Goal: Task Accomplishment & Management: Manage account settings

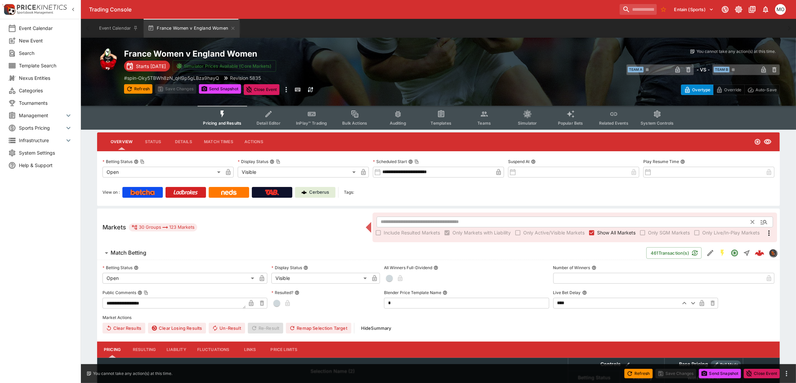
click at [385, 222] on input "text" at bounding box center [564, 222] width 375 height 11
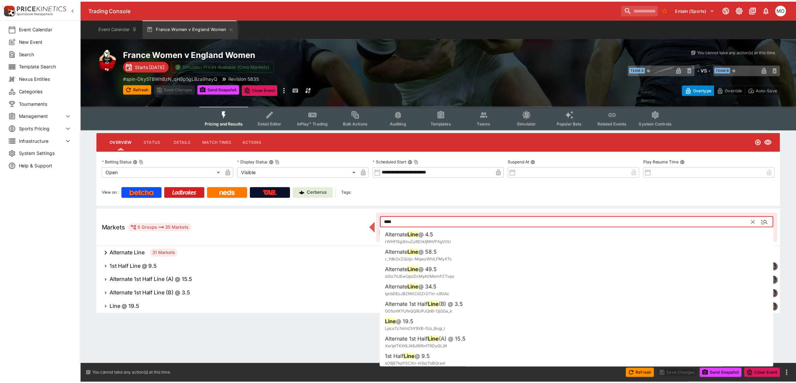
scroll to position [489, 0]
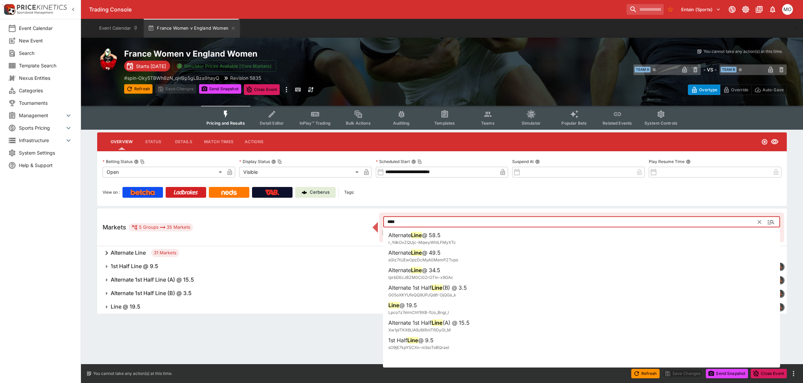
click at [460, 307] on li "Line @ 19.5 Lpco7z7eVnChY9XB-fUo_Bngi_I" at bounding box center [581, 308] width 397 height 19
type input "**********"
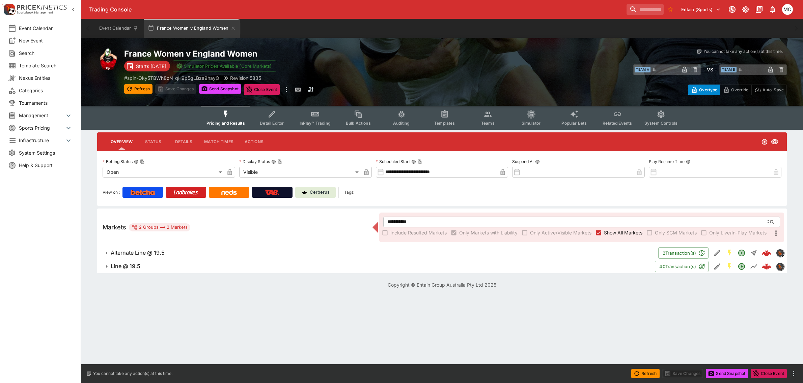
click at [114, 265] on h6 "Line @ 19.5" at bounding box center [126, 266] width 30 height 7
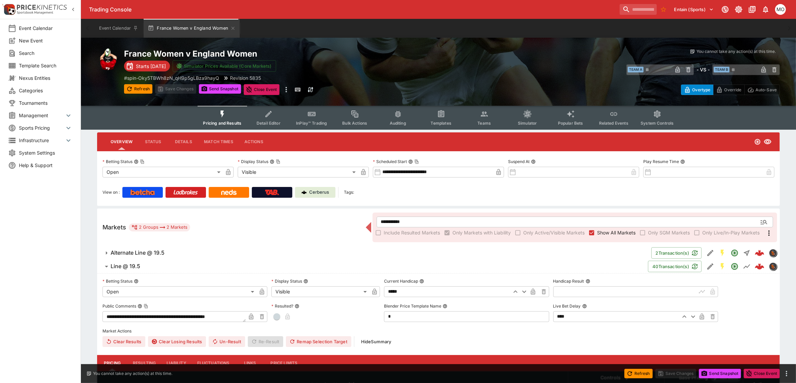
click at [117, 250] on h6 "Alternate Line @ 19.5" at bounding box center [138, 253] width 54 height 7
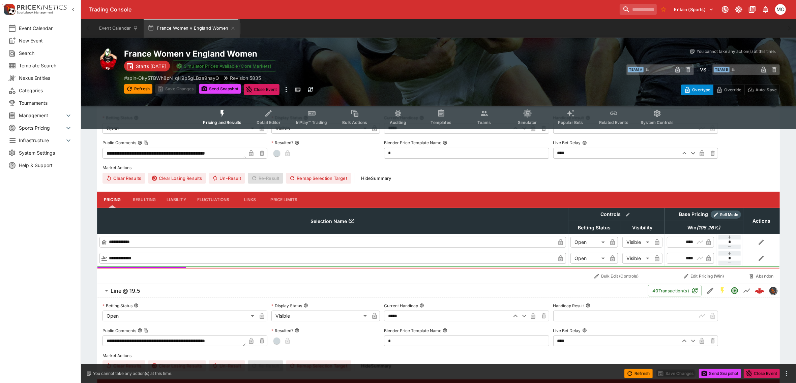
scroll to position [169, 0]
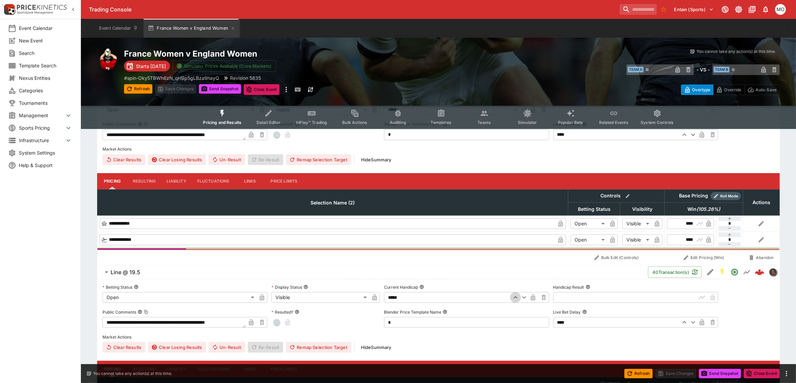
click at [516, 303] on button "button" at bounding box center [515, 297] width 11 height 11
type input "*****"
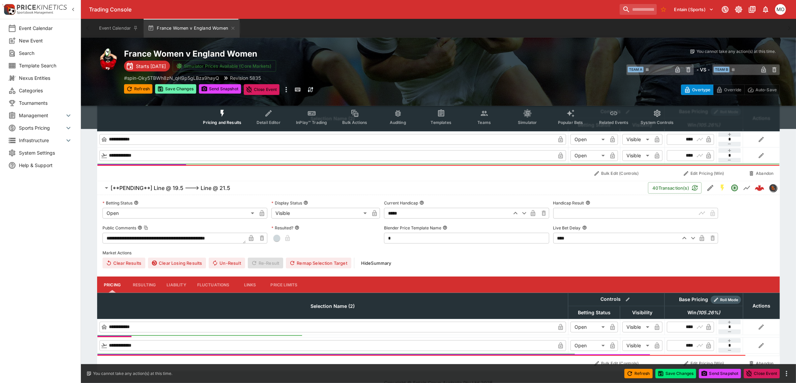
click at [182, 88] on button "Save Changes" at bounding box center [175, 88] width 41 height 9
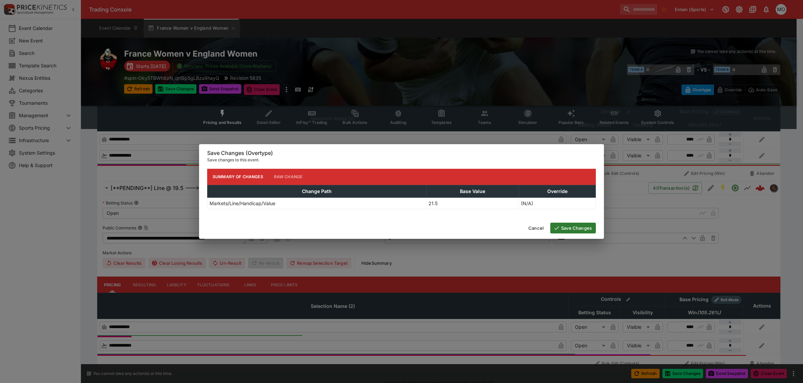
click at [562, 225] on button "Save Changes" at bounding box center [573, 228] width 46 height 11
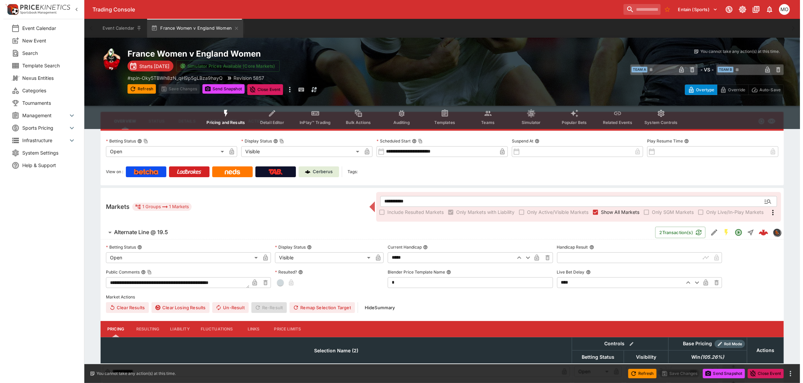
scroll to position [0, 0]
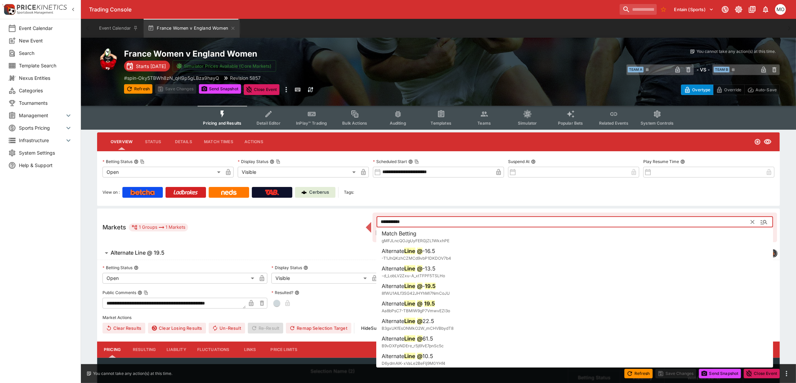
drag, startPoint x: 407, startPoint y: 220, endPoint x: 390, endPoint y: 218, distance: 16.9
click at [390, 218] on input "**********" at bounding box center [564, 222] width 375 height 11
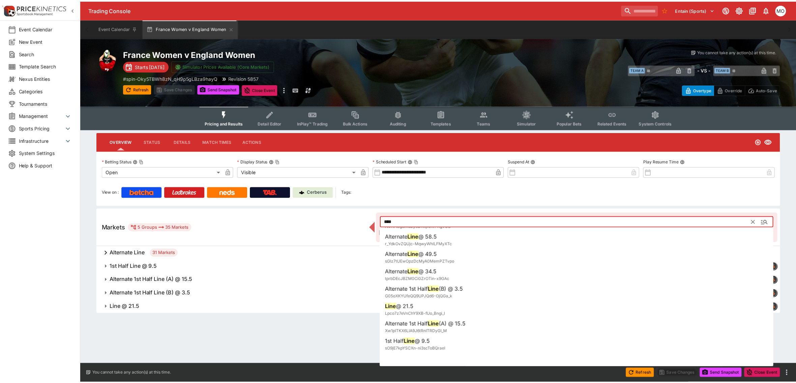
scroll to position [489, 0]
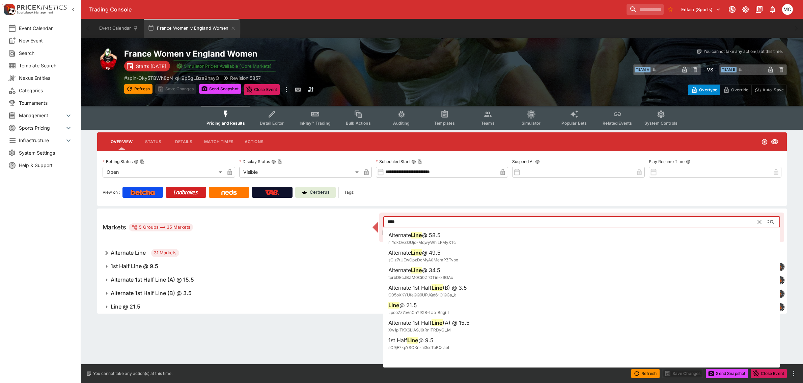
type input "****"
click at [141, 323] on div "Copyright © Entain Group Australia Pty Ltd 2025" at bounding box center [442, 325] width 722 height 23
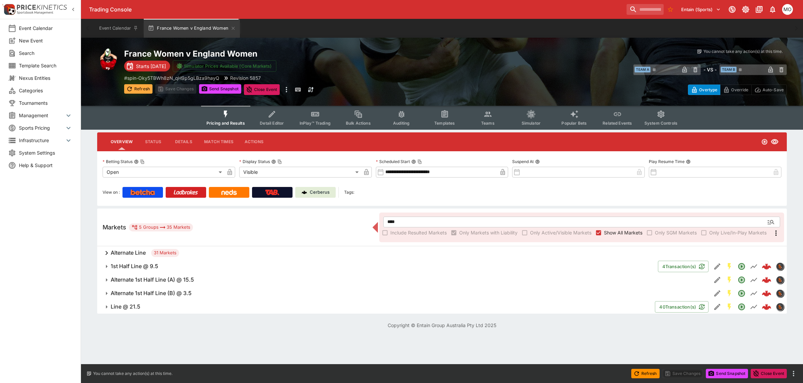
click at [142, 90] on button "Refresh" at bounding box center [138, 88] width 28 height 9
click at [137, 267] on h6 "1st Half Line @ 9.5" at bounding box center [135, 266] width 48 height 7
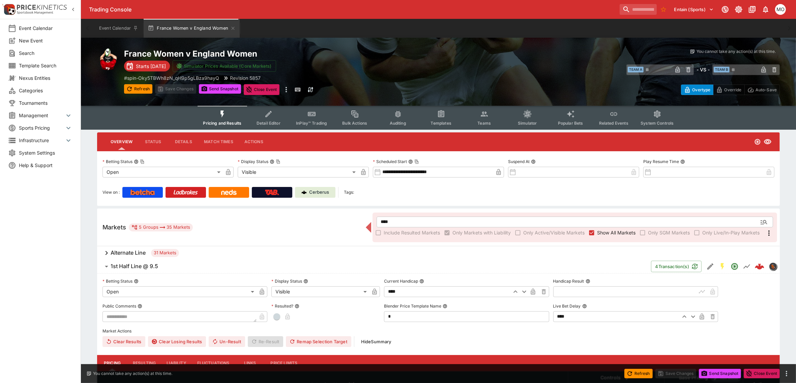
click at [524, 291] on icon "button" at bounding box center [524, 292] width 8 height 8
click at [520, 292] on button "button" at bounding box center [524, 292] width 11 height 11
click at [517, 293] on icon "button" at bounding box center [516, 292] width 8 height 8
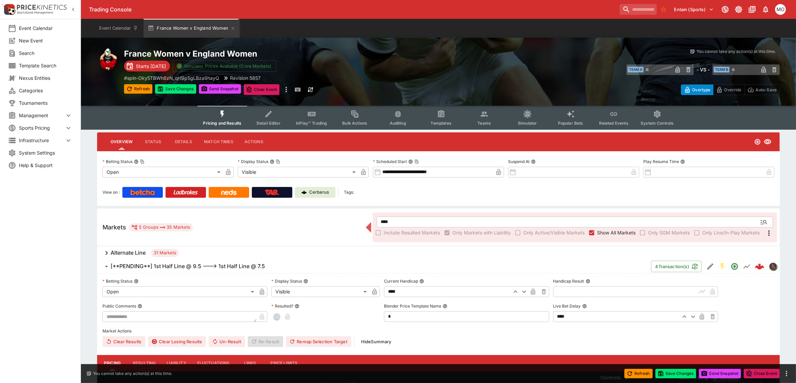
click at [517, 293] on icon "button" at bounding box center [516, 292] width 8 height 8
click at [171, 89] on button "Save Changes" at bounding box center [175, 88] width 41 height 9
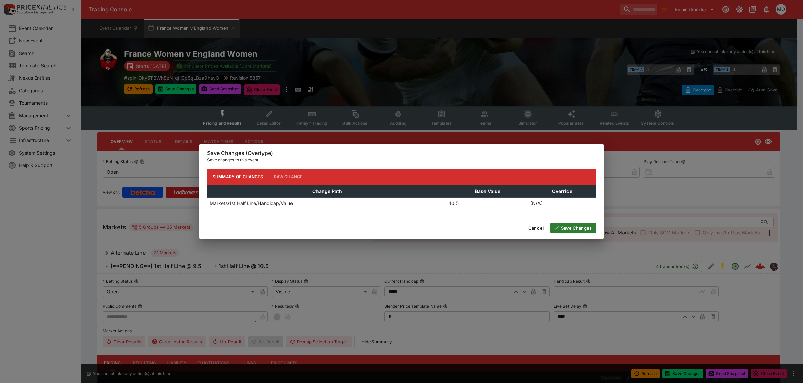
click at [563, 228] on button "Save Changes" at bounding box center [573, 228] width 46 height 11
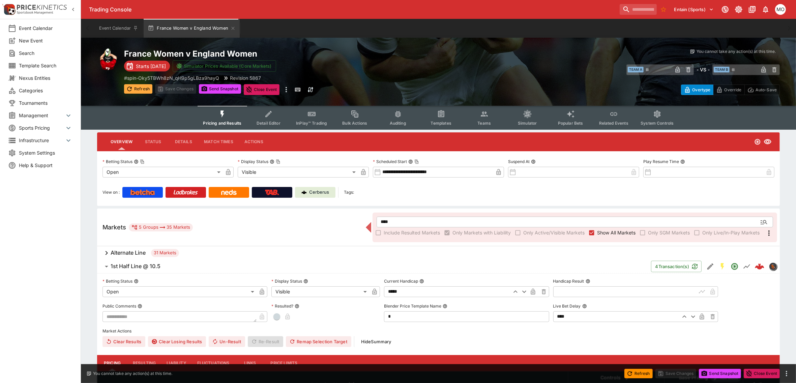
click at [137, 93] on button "Refresh" at bounding box center [138, 88] width 28 height 9
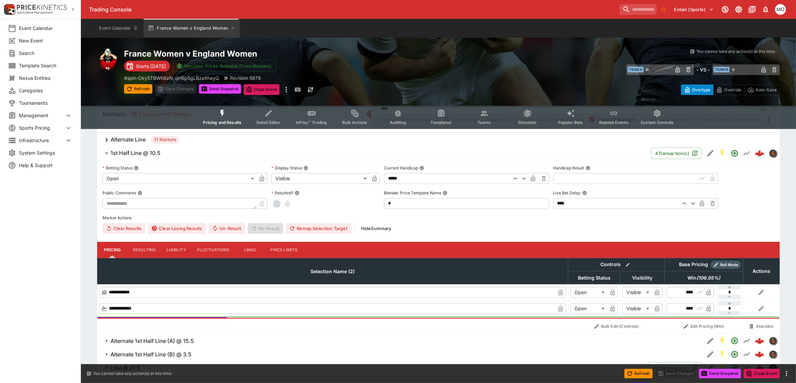
scroll to position [128, 0]
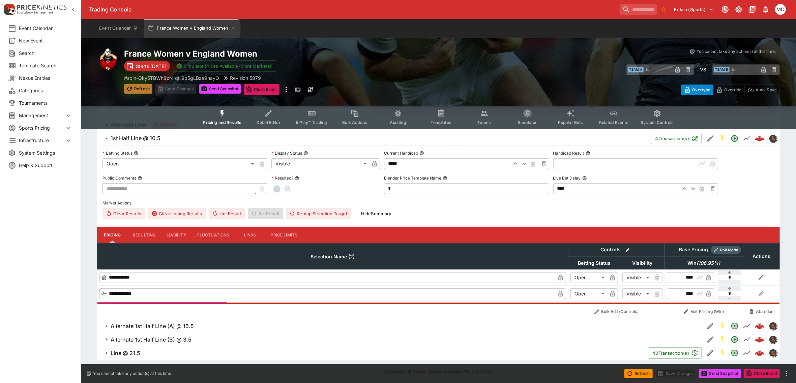
click at [132, 86] on icon "button" at bounding box center [129, 89] width 7 height 7
click at [215, 80] on p "# spin-Oky5TBWh8zN_qH9p5gLBza9hayQ" at bounding box center [171, 78] width 95 height 7
click at [216, 88] on button "Send Snapshot" at bounding box center [220, 88] width 42 height 9
type input "****"
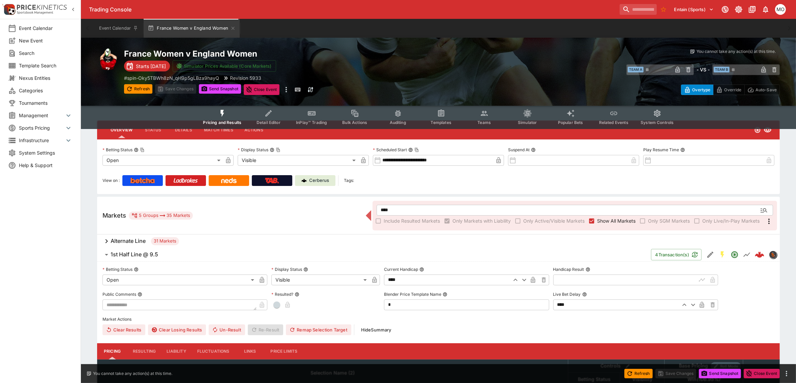
scroll to position [0, 0]
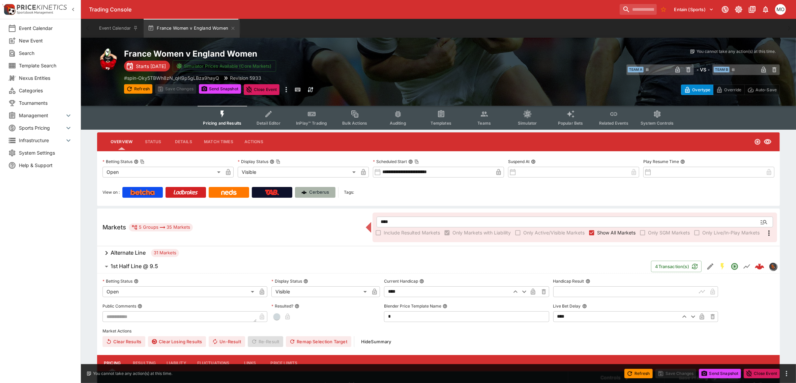
click at [312, 187] on link "Cerberus" at bounding box center [315, 192] width 40 height 11
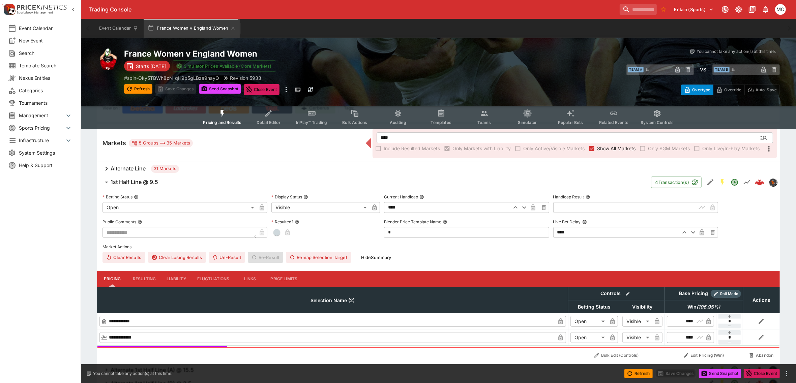
scroll to position [128, 0]
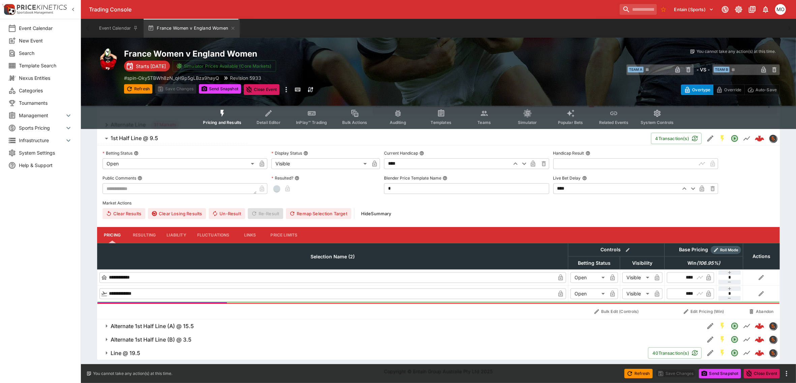
click at [159, 351] on span "Line @ 19.5" at bounding box center [377, 353] width 532 height 7
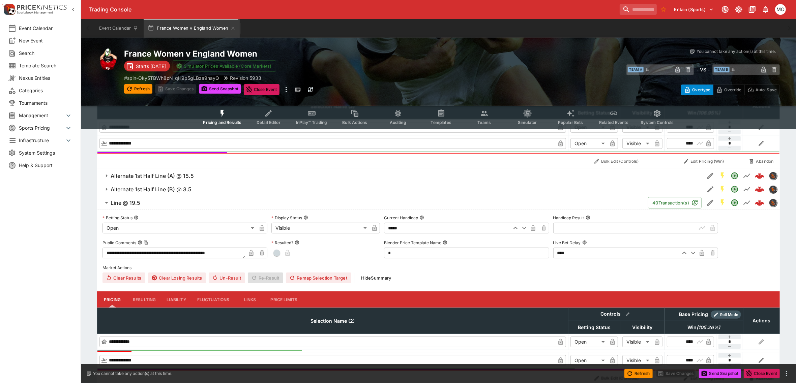
scroll to position [297, 0]
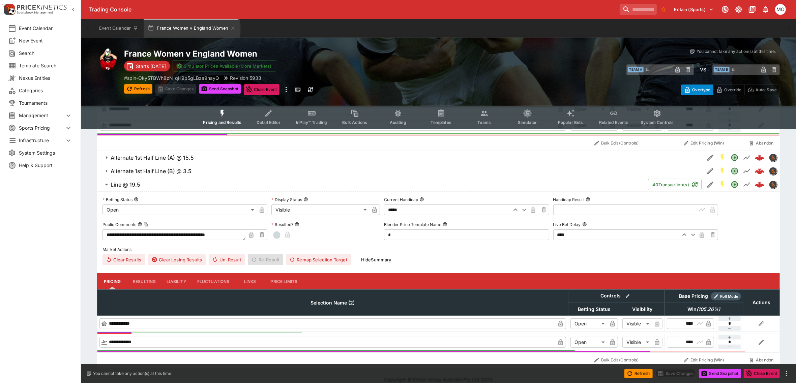
click at [515, 211] on icon "button" at bounding box center [516, 210] width 8 height 8
type input "*****"
click at [184, 90] on button "Save Changes" at bounding box center [175, 88] width 41 height 9
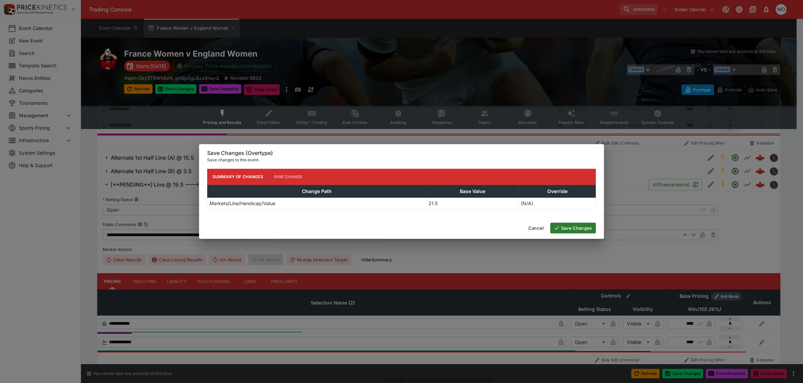
click at [567, 230] on button "Save Changes" at bounding box center [573, 228] width 46 height 11
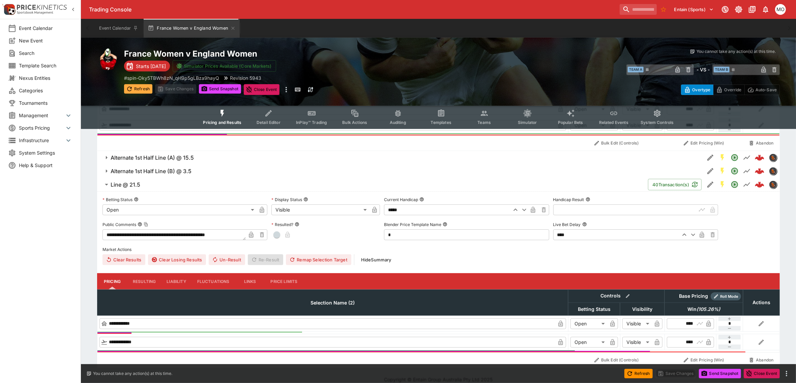
click at [136, 92] on button "Refresh" at bounding box center [138, 88] width 28 height 9
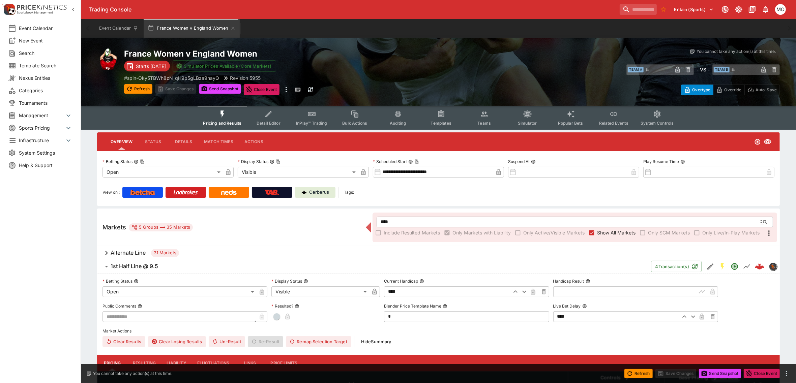
scroll to position [84, 0]
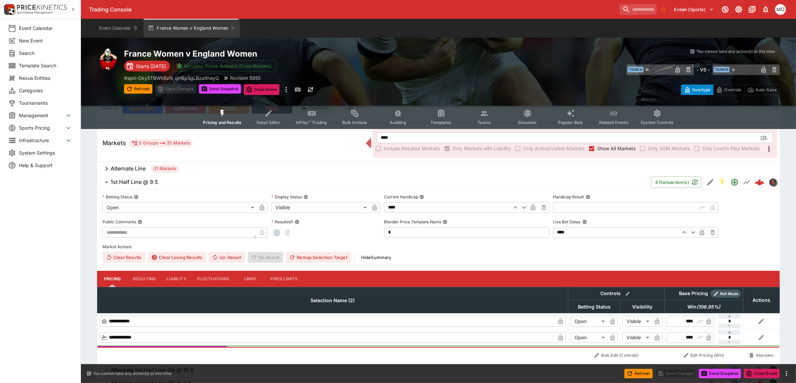
click at [515, 207] on icon "button" at bounding box center [516, 207] width 4 height 2
click at [526, 208] on icon "button" at bounding box center [524, 208] width 8 height 8
click at [185, 90] on button "Save Changes" at bounding box center [175, 88] width 41 height 9
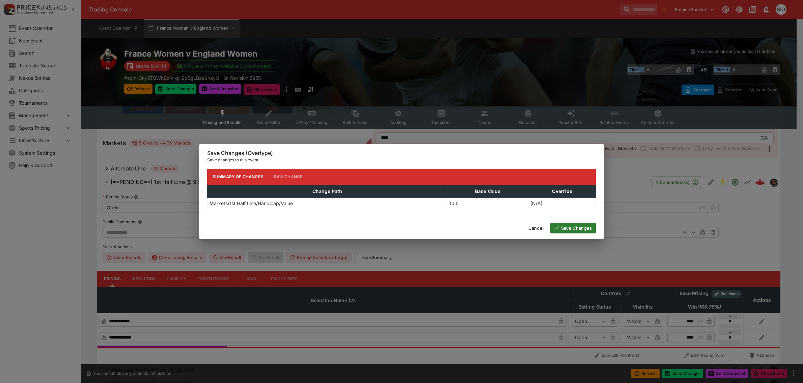
click at [579, 230] on button "Save Changes" at bounding box center [573, 228] width 46 height 11
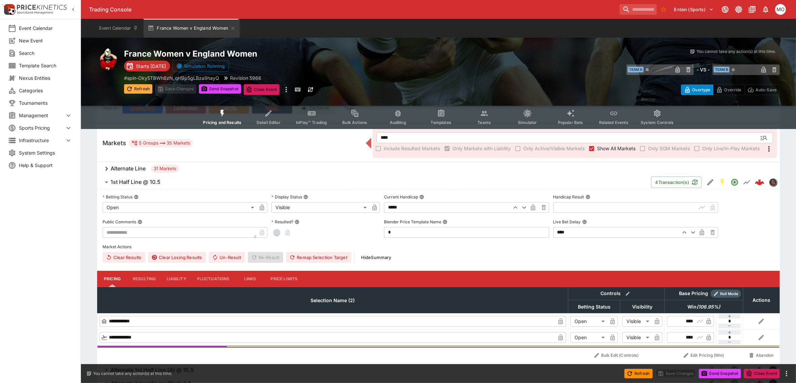
click at [134, 91] on button "Refresh" at bounding box center [138, 88] width 28 height 9
click at [113, 166] on h6 "Alternate Line" at bounding box center [128, 168] width 35 height 7
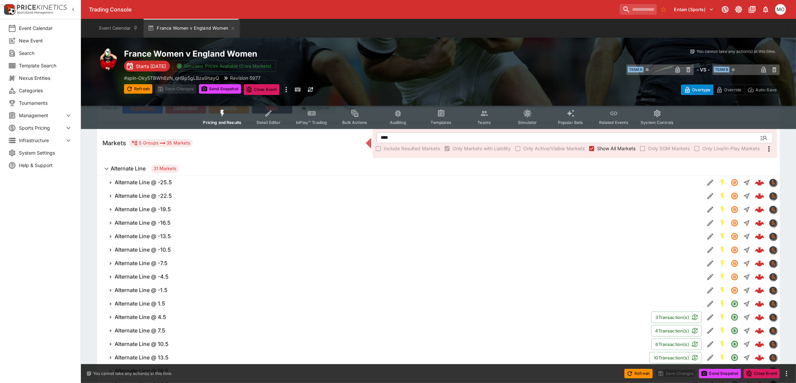
click at [113, 166] on h6 "Alternate Line" at bounding box center [128, 168] width 35 height 7
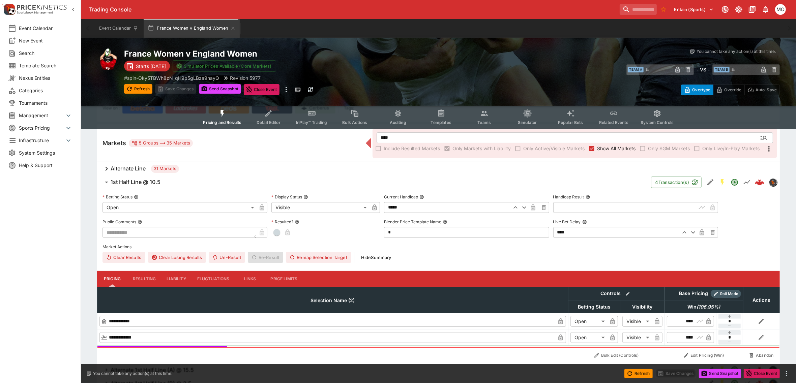
type input "****"
type input "*****"
